Goal: Find specific page/section: Find specific page/section

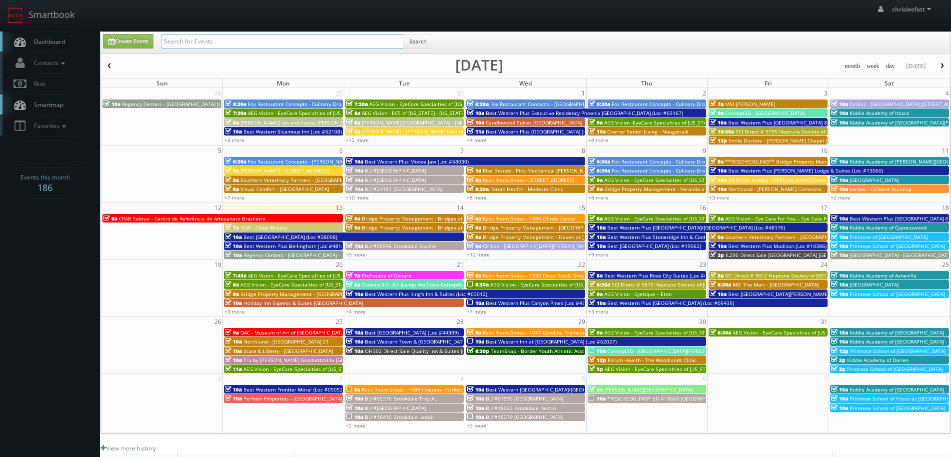
click at [215, 39] on input "text" at bounding box center [282, 41] width 242 height 14
type input "cnb04"
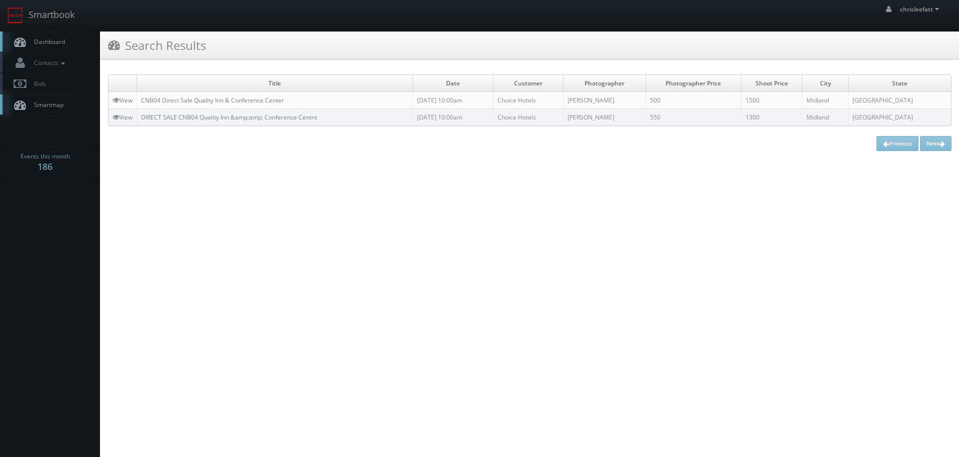
click at [228, 94] on td "CNB04 Direct Sale Quality Inn & Conference Center" at bounding box center [275, 100] width 276 height 17
click at [231, 100] on link "CNB04 Direct Sale Quality Inn & Conference Center" at bounding box center [212, 100] width 143 height 8
